Goal: Communication & Community: Answer question/provide support

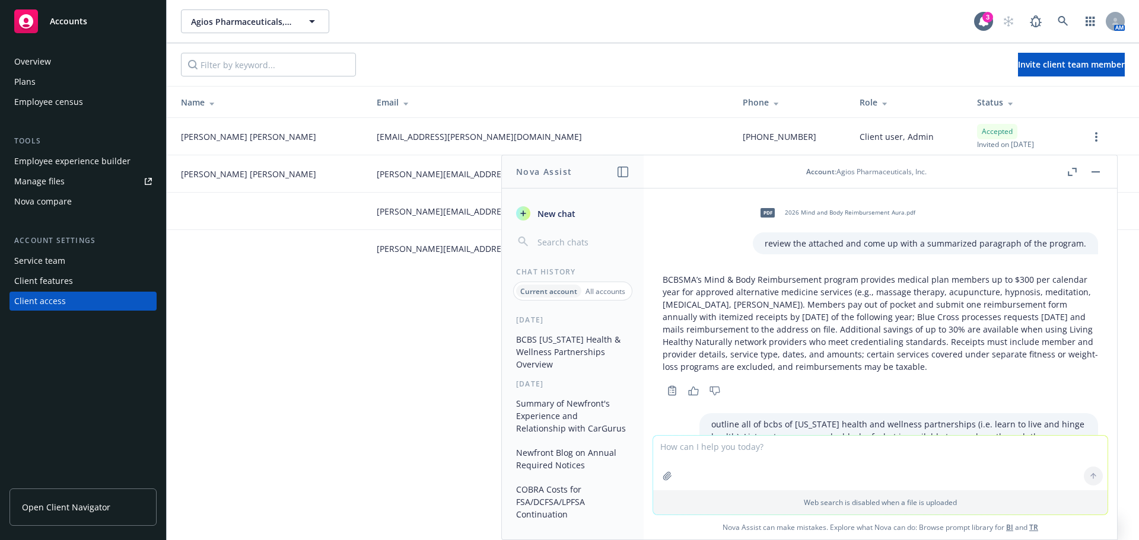
scroll to position [411, 0]
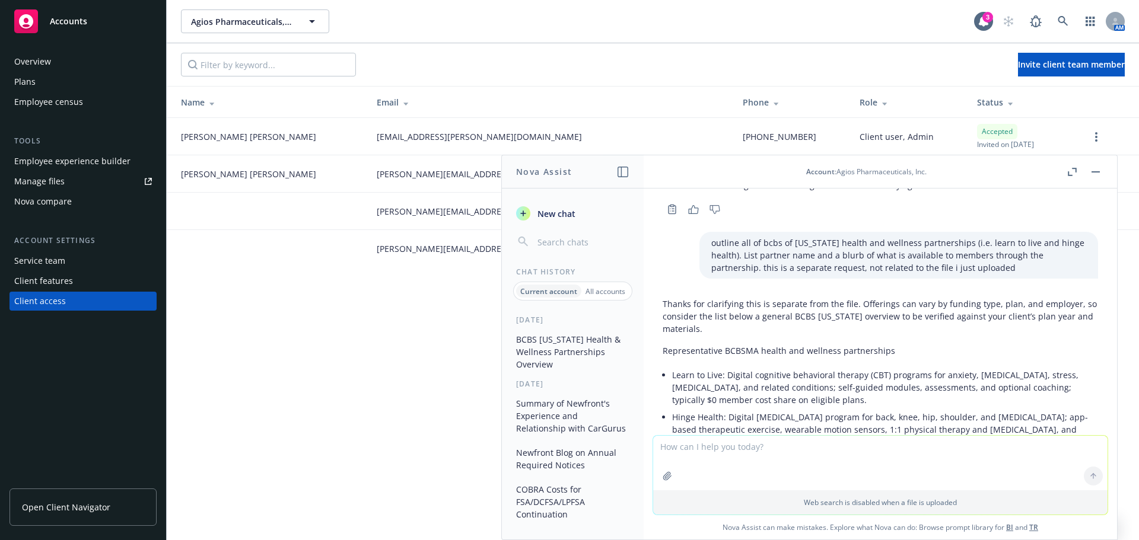
click at [880, 456] on textarea at bounding box center [880, 463] width 454 height 55
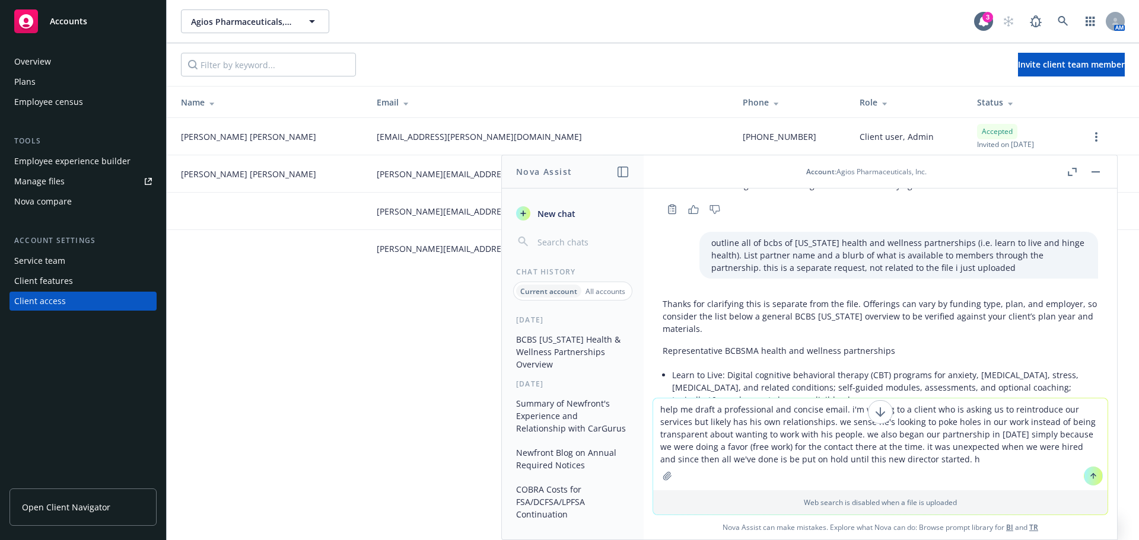
type textarea "help me draft a professional and concise email. i'm writing to a client who is …"
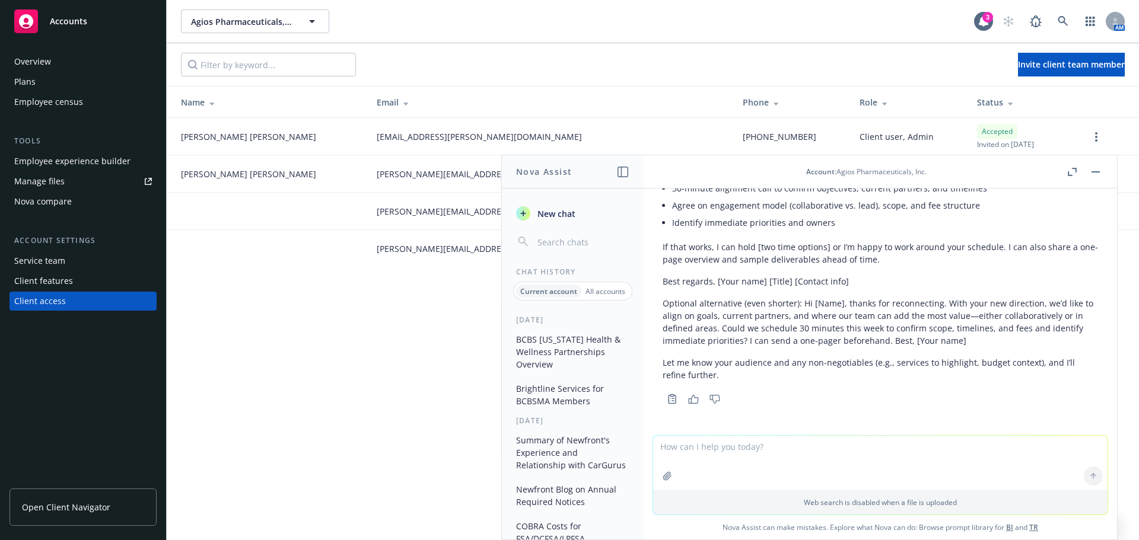
scroll to position [1272, 0]
click at [786, 452] on textarea at bounding box center [880, 463] width 454 height 55
type textarea "d"
paste textarea "Loremi dol sita consecte ad elitsed do eius Temporin utl etdoloremagna ali enim…"
type textarea "lore ipsu dolo si ametconsecte adi elitseddoeiusmo, tempori utlabor: Etdolo mag…"
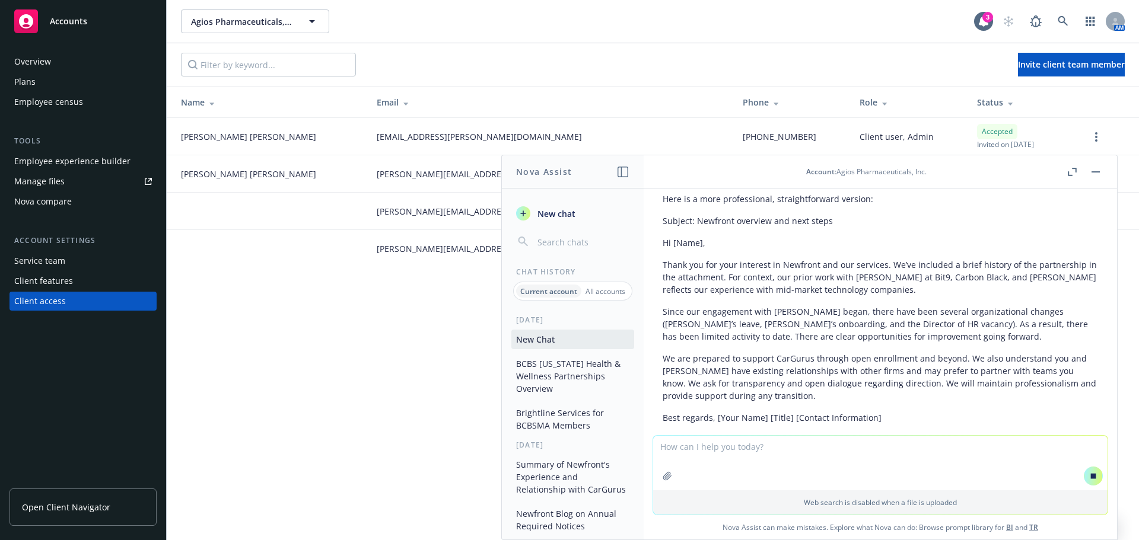
scroll to position [1778, 0]
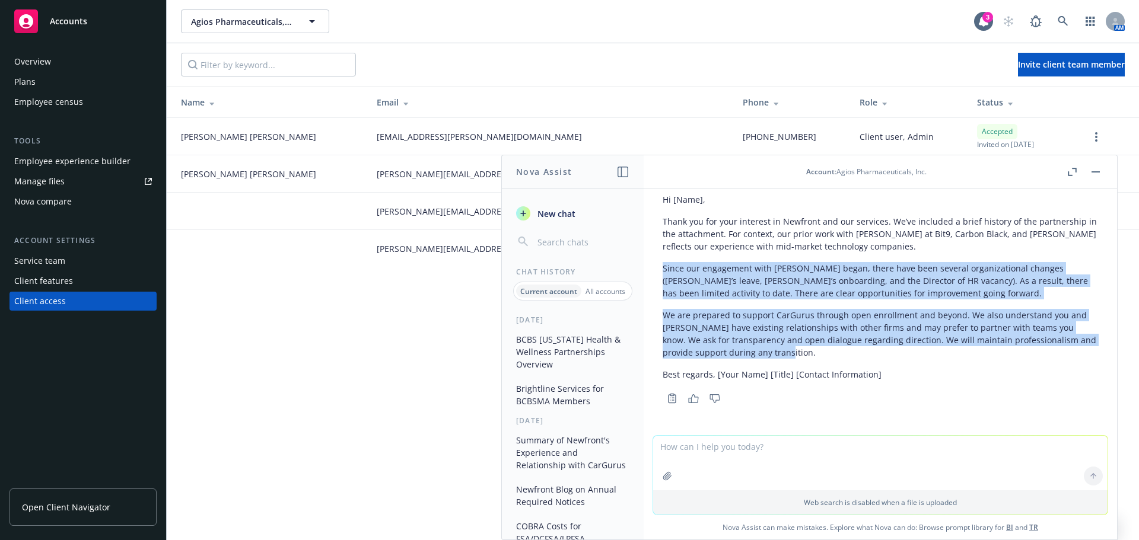
drag, startPoint x: 664, startPoint y: 269, endPoint x: 830, endPoint y: 352, distance: 185.4
click at [830, 352] on div "Here is a more professional, straightforward version: Subject: Newfront overvie…" at bounding box center [880, 265] width 435 height 241
copy div "Since our engagement with [PERSON_NAME] began, there have been several organiza…"
